Goal: Transaction & Acquisition: Book appointment/travel/reservation

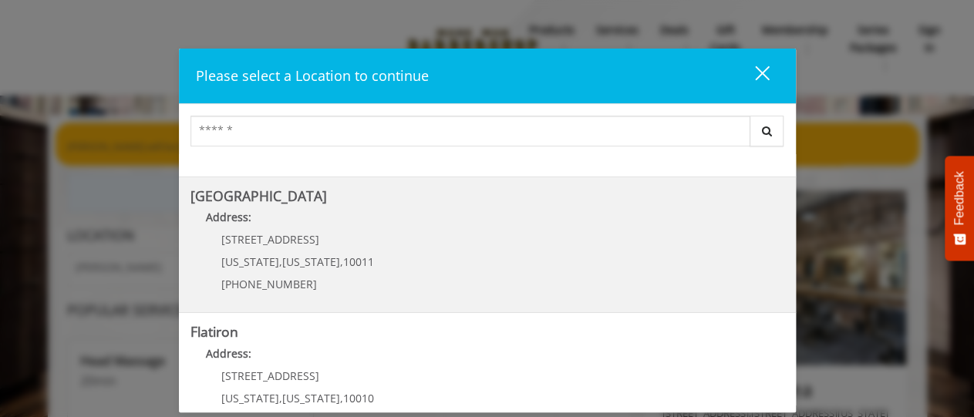
scroll to position [250, 0]
click at [412, 243] on Street "Chelsea 15th Street Address: 267 W 15th St New York , New York , 10011 (646) 85…" at bounding box center [487, 245] width 594 height 113
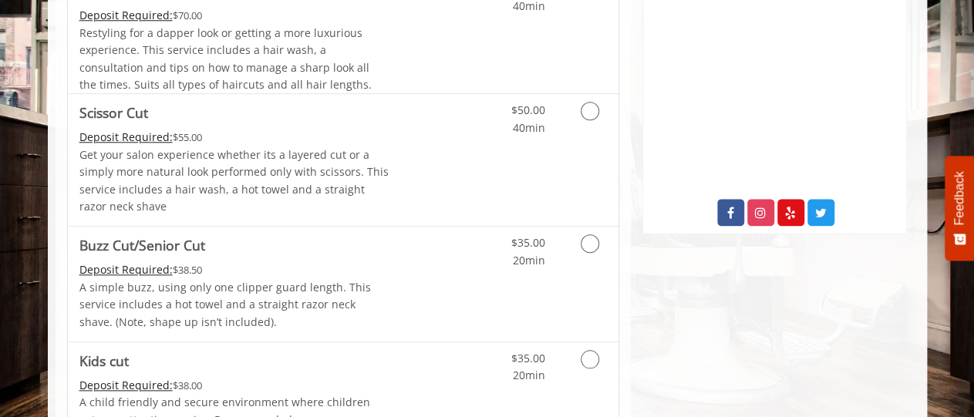
scroll to position [802, 0]
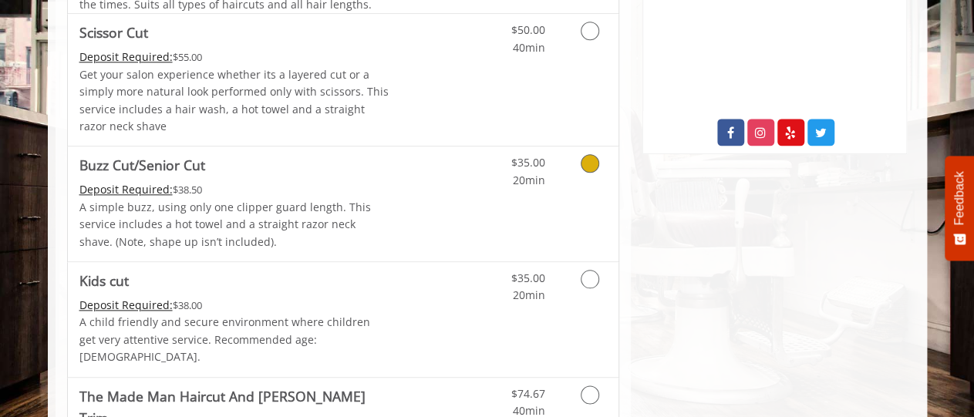
click at [594, 163] on icon "Grooming services" at bounding box center [589, 163] width 19 height 19
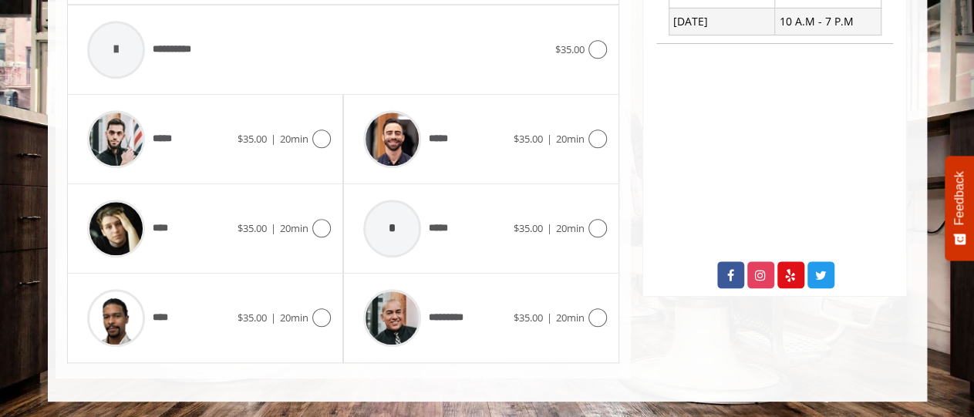
scroll to position [447, 0]
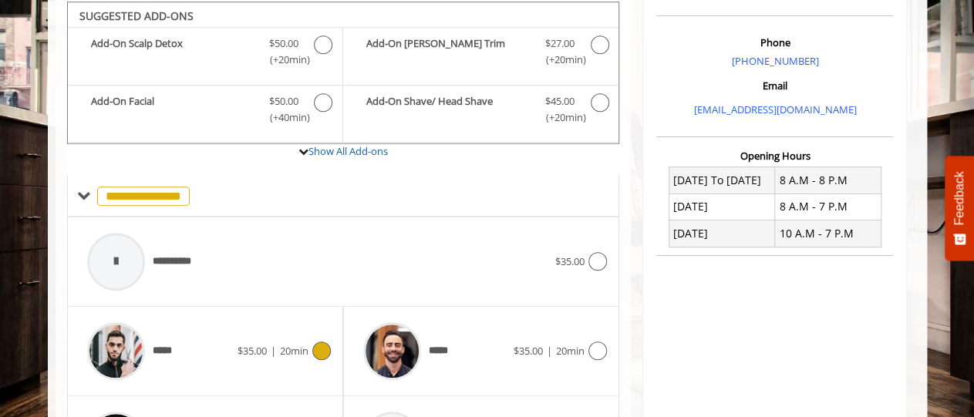
click at [321, 347] on icon at bounding box center [321, 350] width 19 height 19
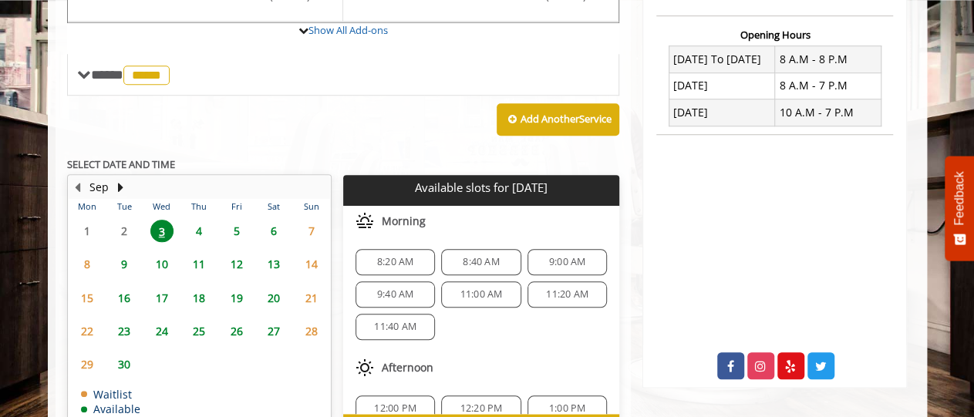
scroll to position [661, 0]
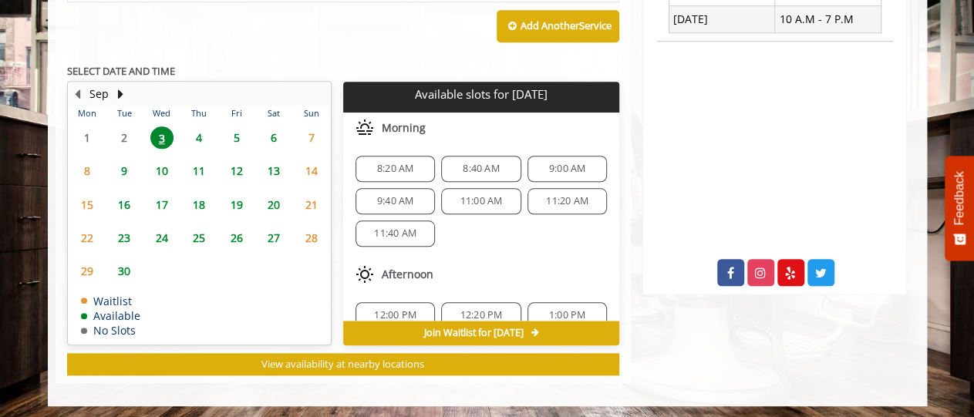
click at [126, 167] on span "9" at bounding box center [124, 171] width 23 height 22
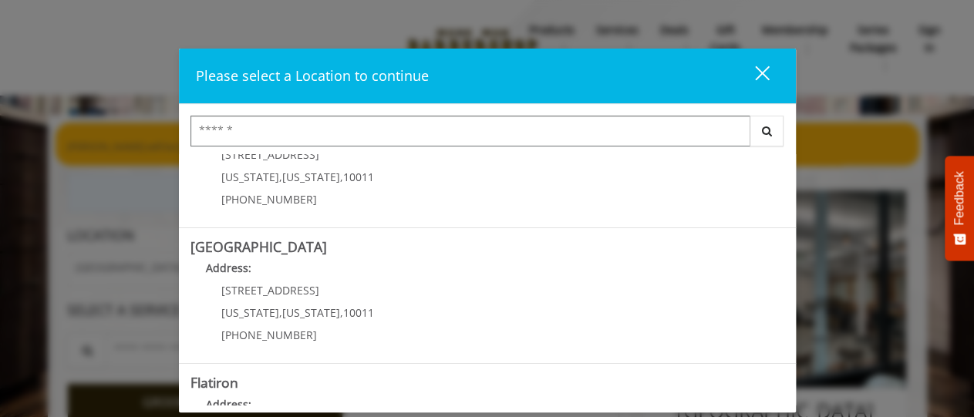
scroll to position [333, 0]
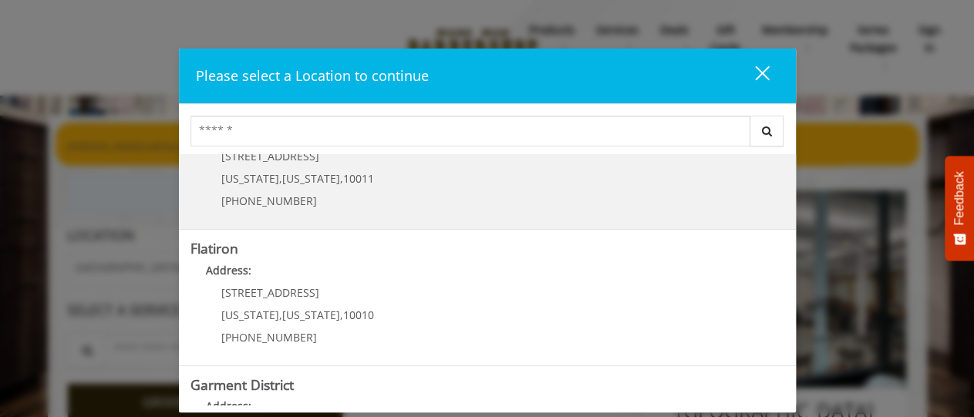
click at [558, 177] on Street "Chelsea 15th Street Address: 267 W 15th St New York , New York , 10011 (646) 85…" at bounding box center [487, 162] width 594 height 113
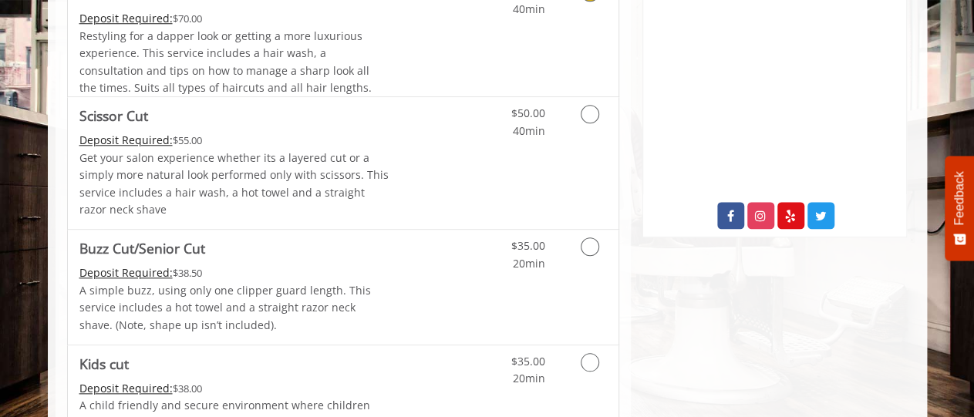
scroll to position [722, 0]
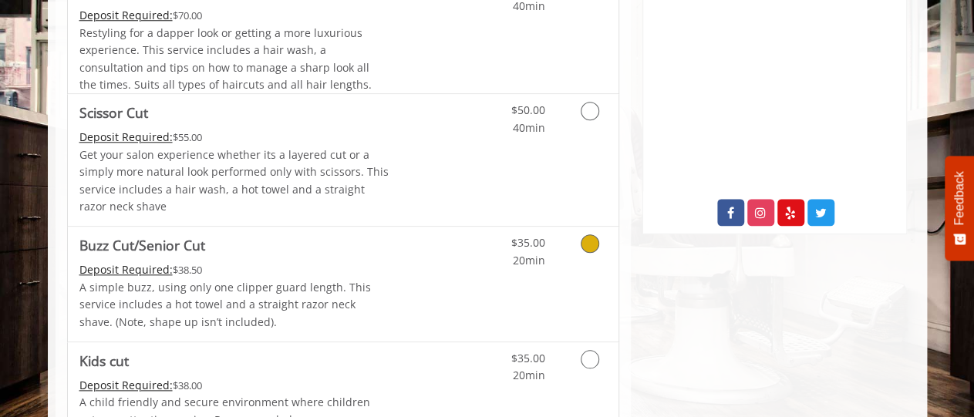
click at [587, 238] on icon "Grooming services" at bounding box center [589, 243] width 19 height 19
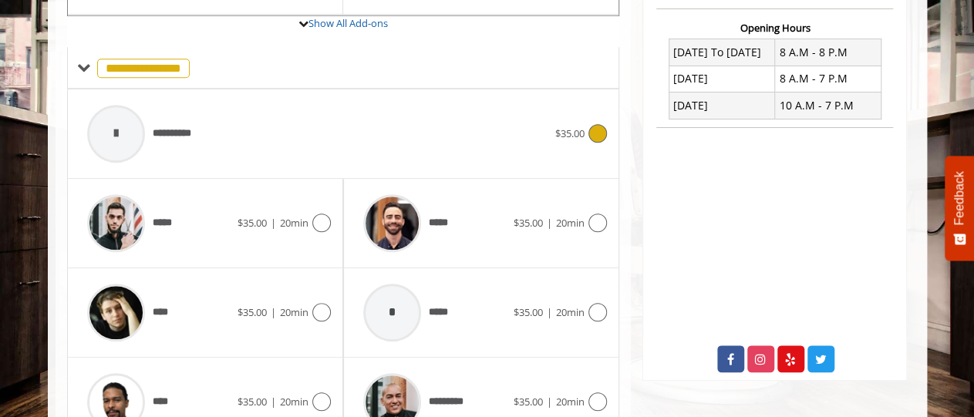
scroll to position [447, 0]
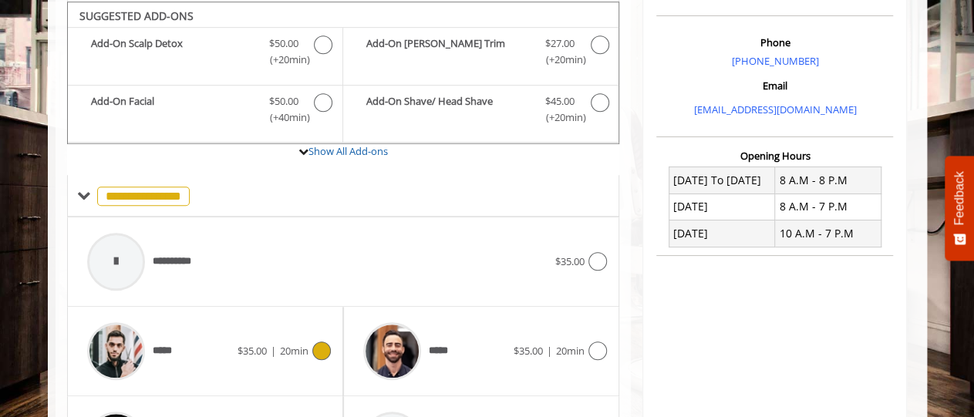
click at [323, 345] on icon at bounding box center [321, 350] width 19 height 19
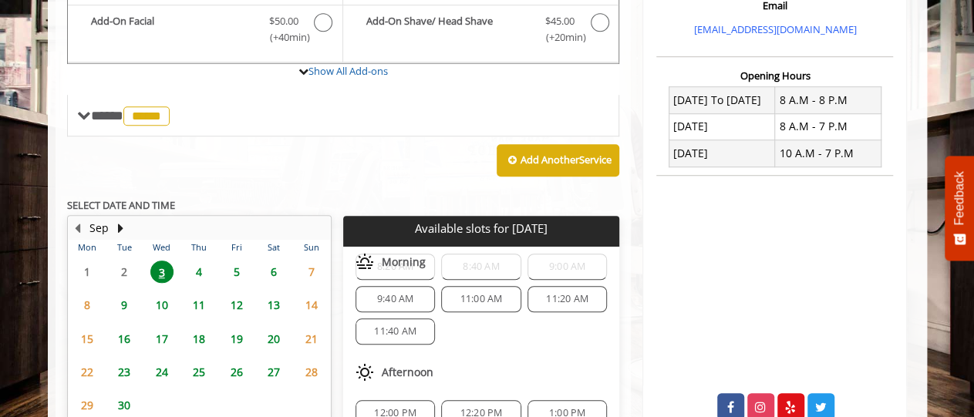
scroll to position [0, 0]
